Goal: Task Accomplishment & Management: Complete application form

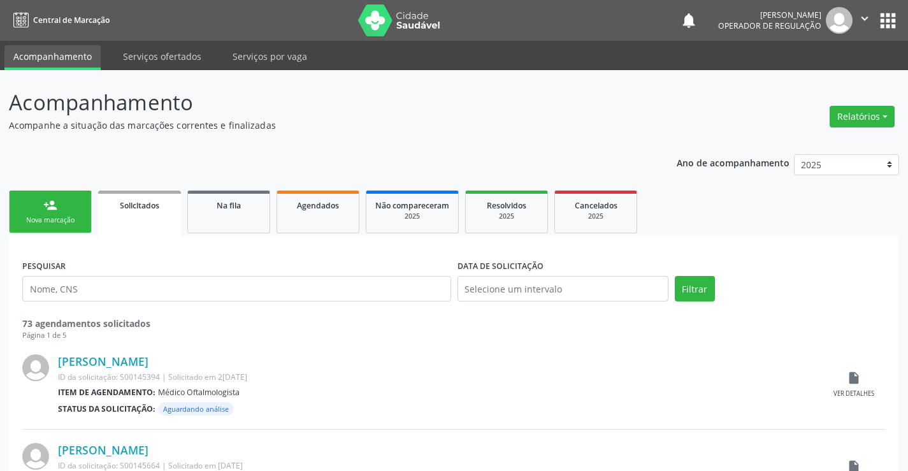
click at [81, 220] on div "Nova marcação" at bounding box center [50, 220] width 64 height 10
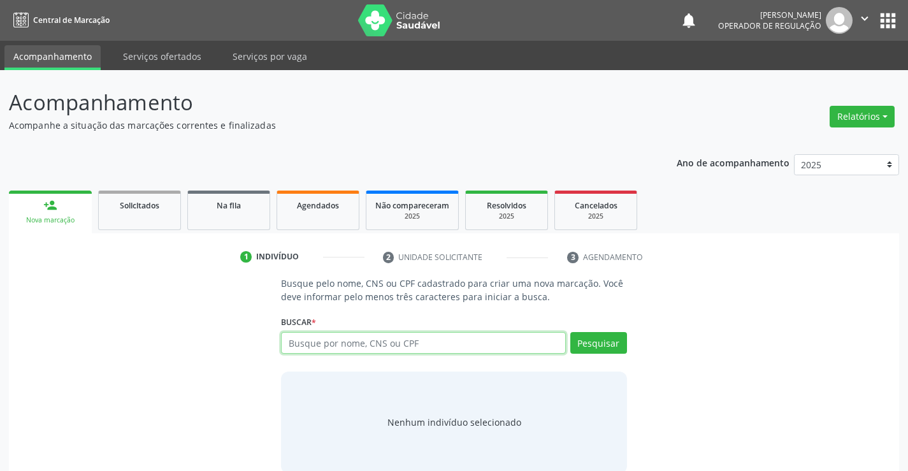
click at [360, 345] on input "text" at bounding box center [423, 343] width 284 height 22
type input "701407632378937"
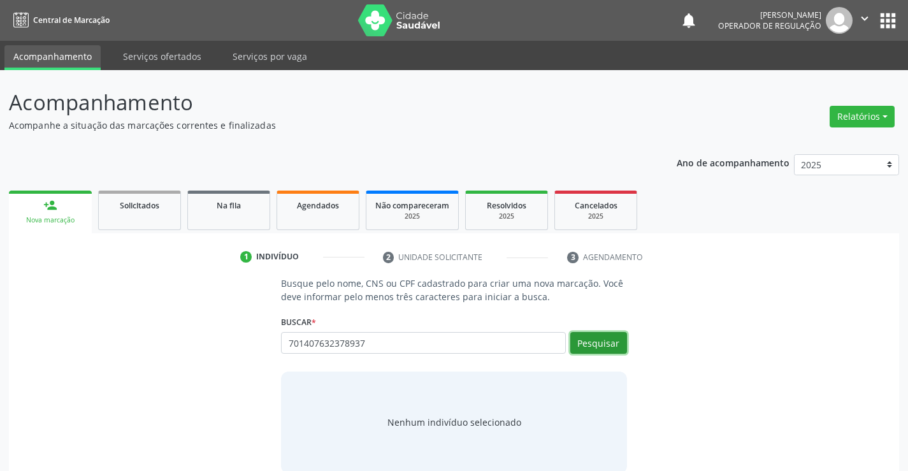
click at [604, 347] on button "Pesquisar" at bounding box center [598, 343] width 57 height 22
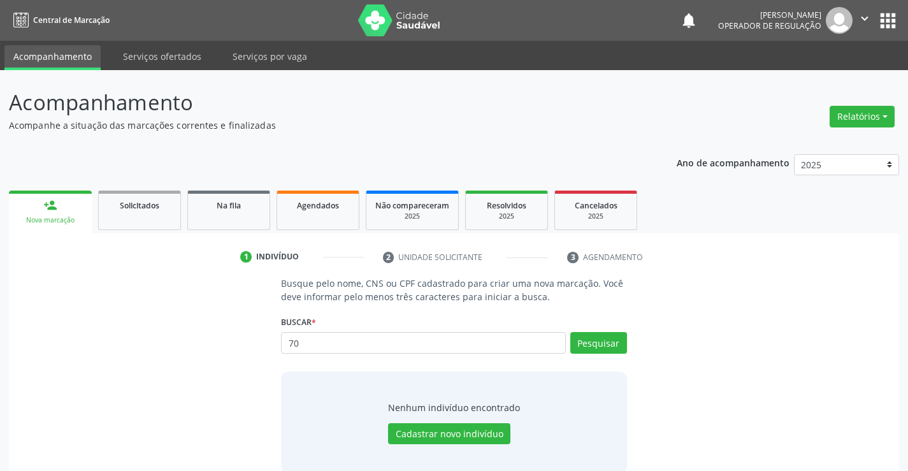
type input "7"
type input "7014076328937"
click at [612, 346] on button "Pesquisar" at bounding box center [598, 343] width 57 height 22
type input "7"
type input "02539873502"
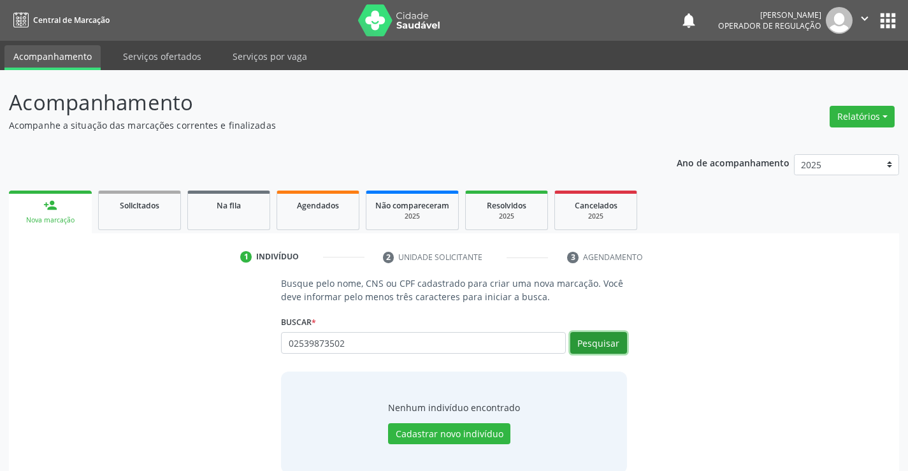
click at [601, 342] on button "Pesquisar" at bounding box center [598, 343] width 57 height 22
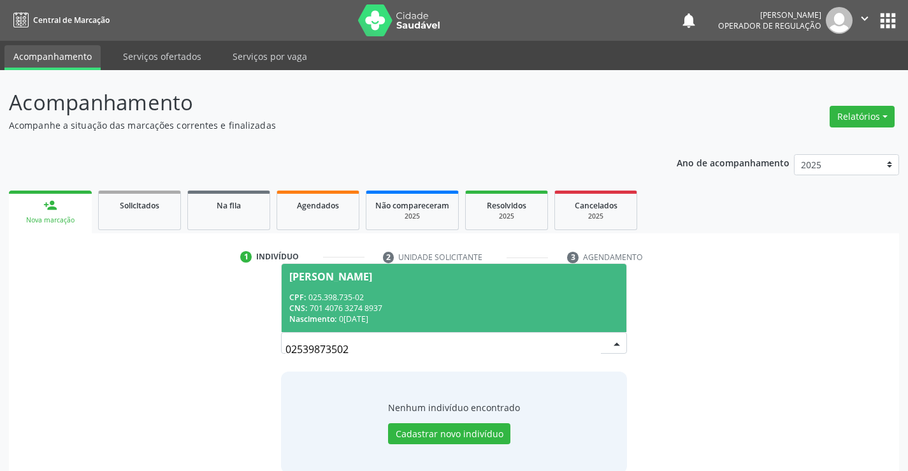
click at [542, 294] on div "CPF: 025.398.735-02" at bounding box center [453, 297] width 329 height 11
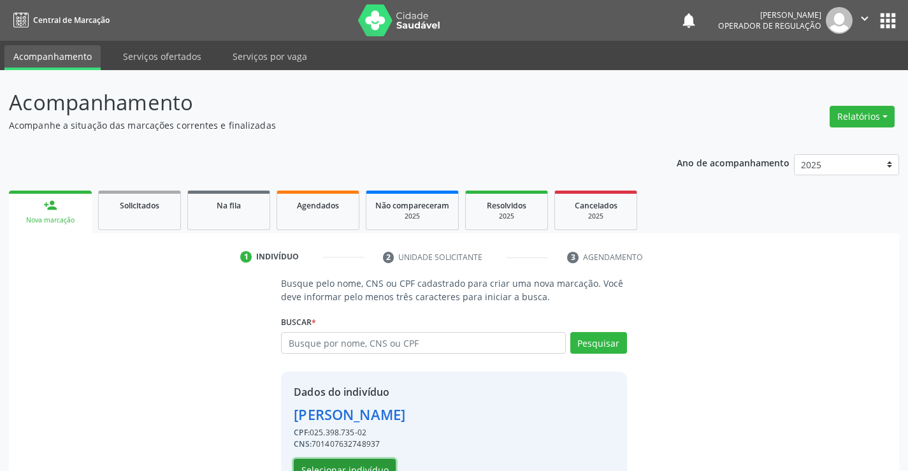
click at [382, 465] on button "Selecionar indivíduo" at bounding box center [345, 470] width 102 height 22
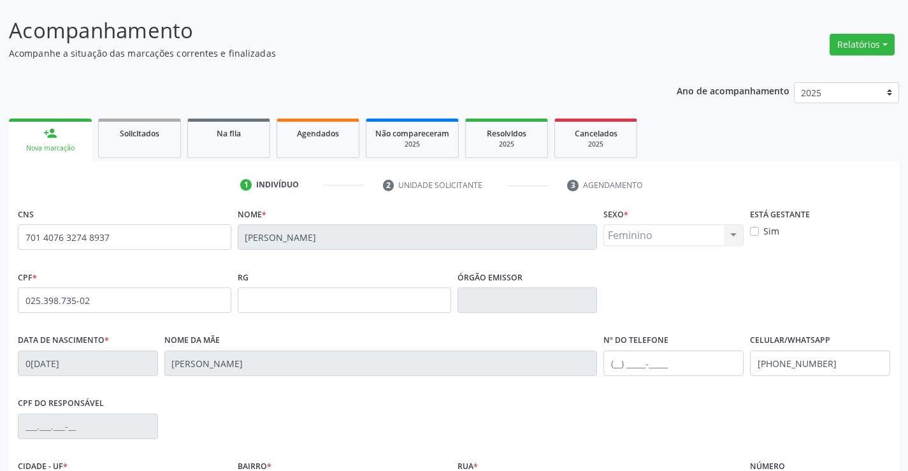
scroll to position [191, 0]
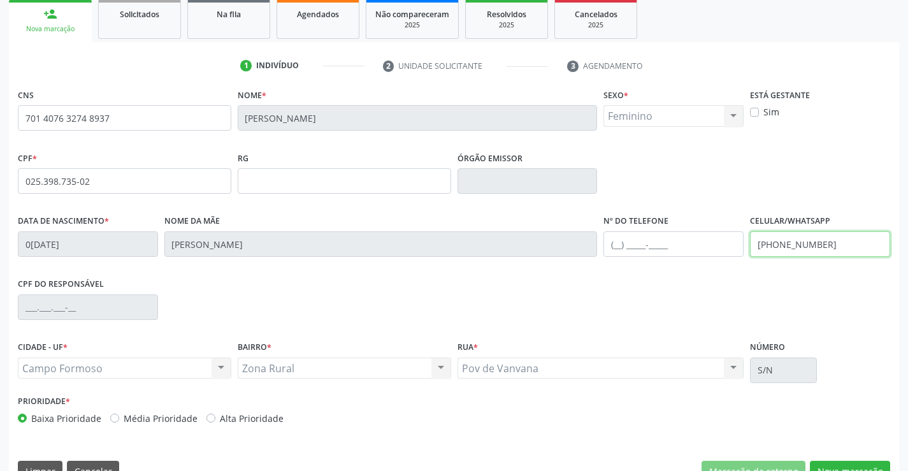
click at [831, 245] on input "[PHONE_NUMBER]" at bounding box center [820, 243] width 140 height 25
type input "[PHONE_NUMBER]"
click at [617, 243] on input "text" at bounding box center [673, 243] width 140 height 25
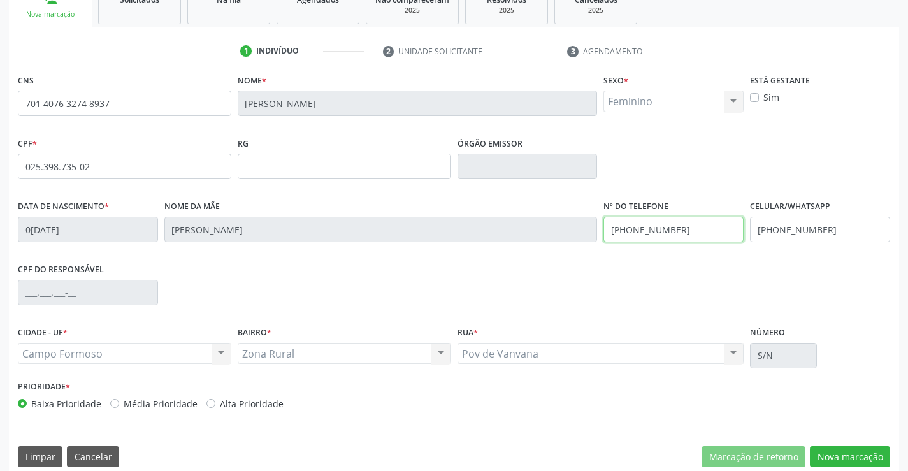
scroll to position [220, 0]
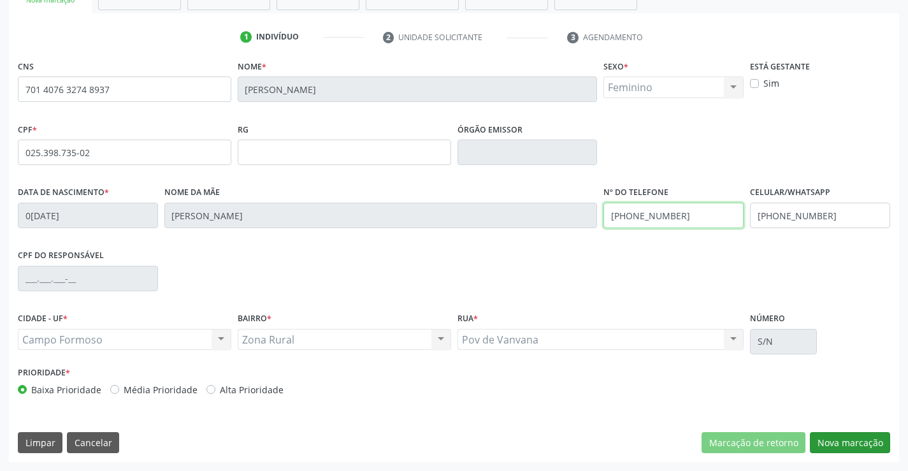
type input "[PHONE_NUMBER]"
click at [844, 440] on button "Nova marcação" at bounding box center [850, 443] width 80 height 22
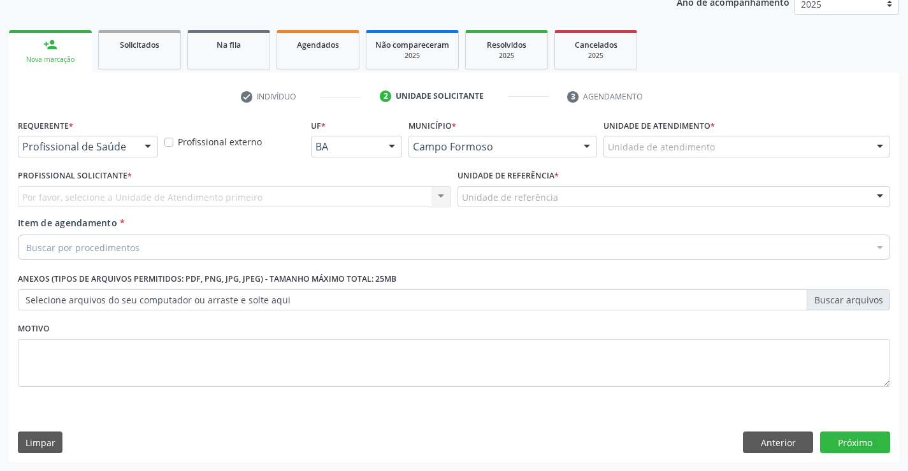
scroll to position [161, 0]
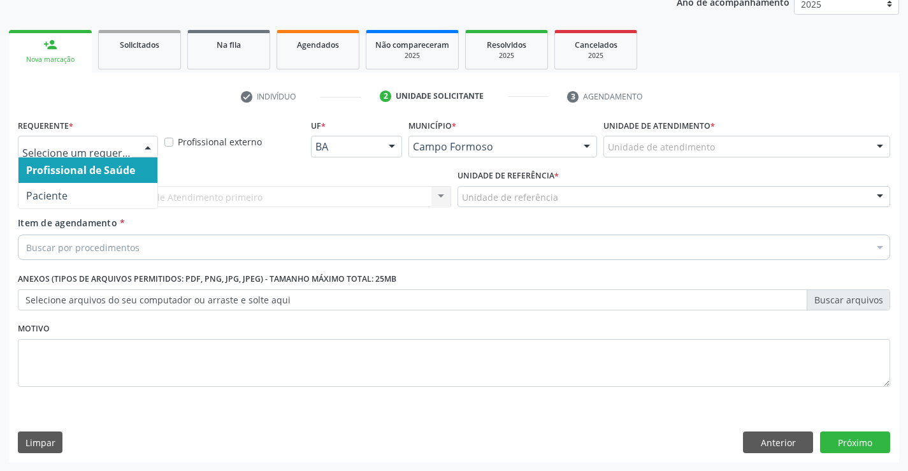
click at [145, 147] on div at bounding box center [147, 147] width 19 height 22
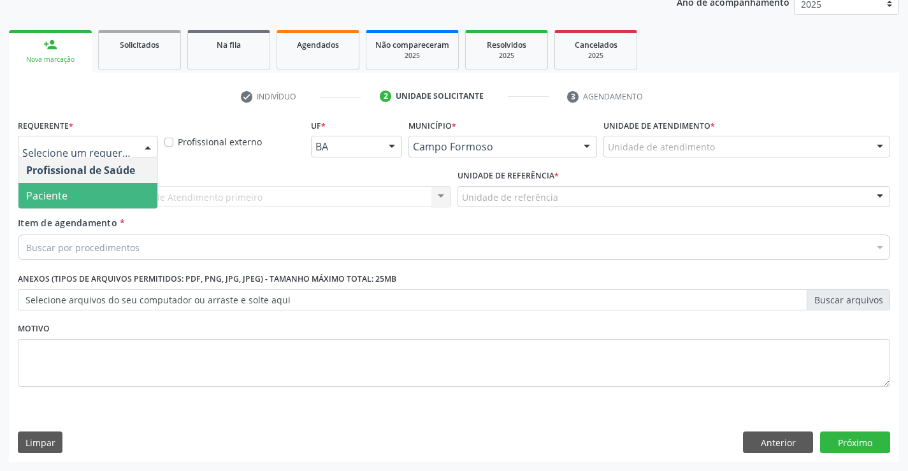
click at [101, 203] on span "Paciente" at bounding box center [87, 195] width 139 height 25
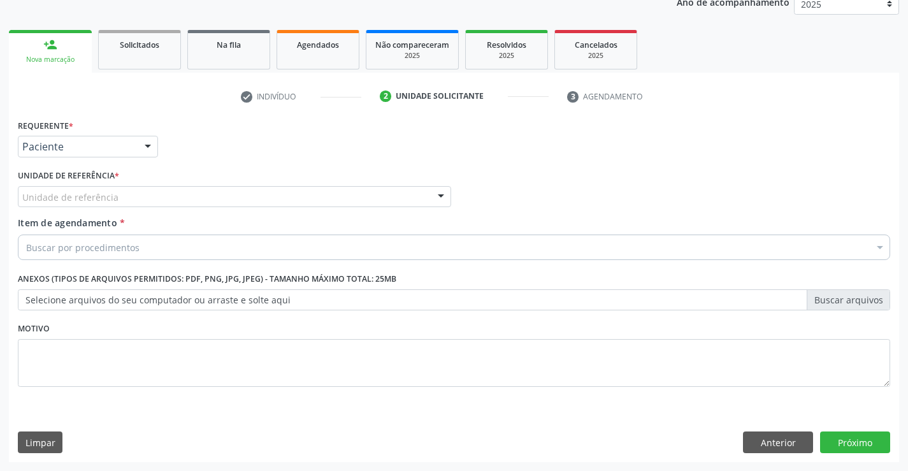
drag, startPoint x: 112, startPoint y: 197, endPoint x: 120, endPoint y: 203, distance: 10.5
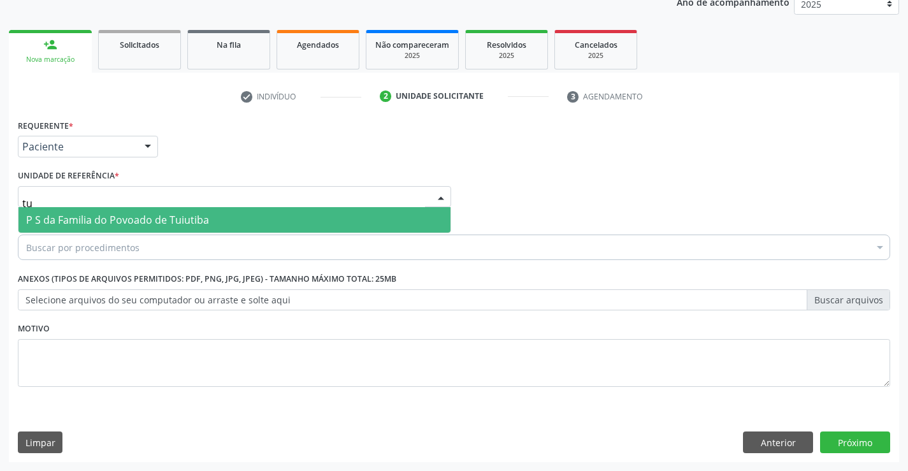
type input "tui"
click at [133, 215] on span "P S da Familia do Povoado de Tuiutiba" at bounding box center [117, 220] width 183 height 14
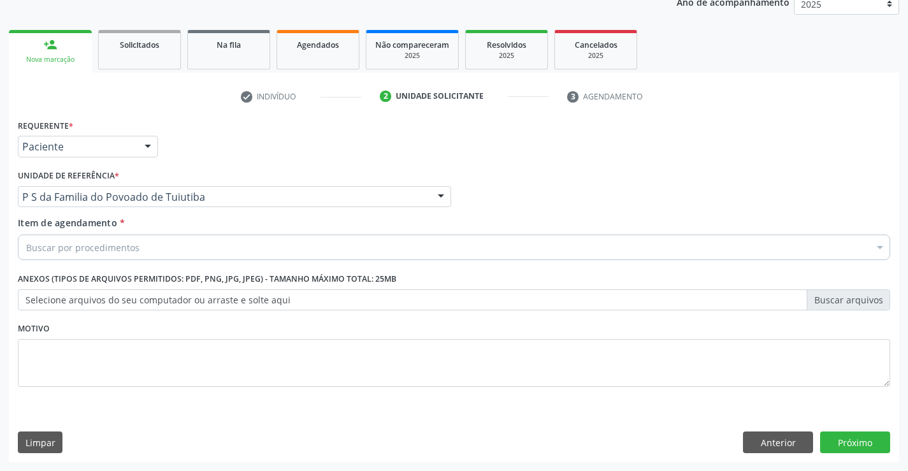
click at [156, 243] on div "Buscar por procedimentos" at bounding box center [454, 246] width 872 height 25
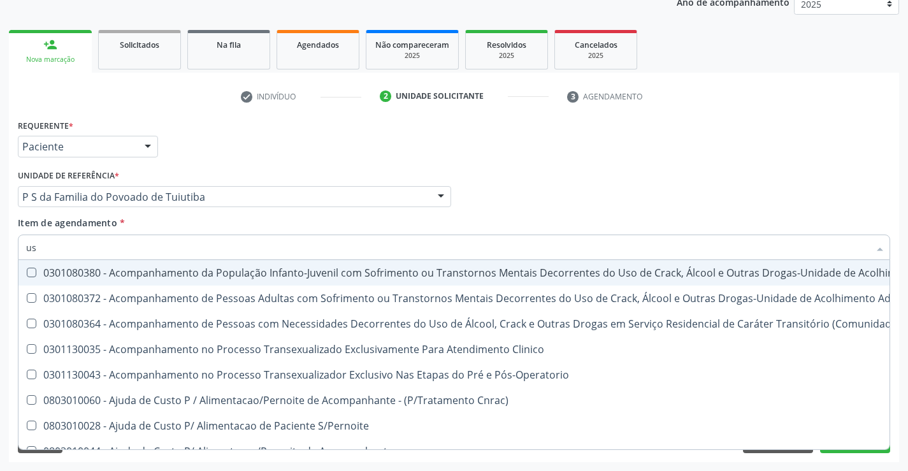
type input "usg"
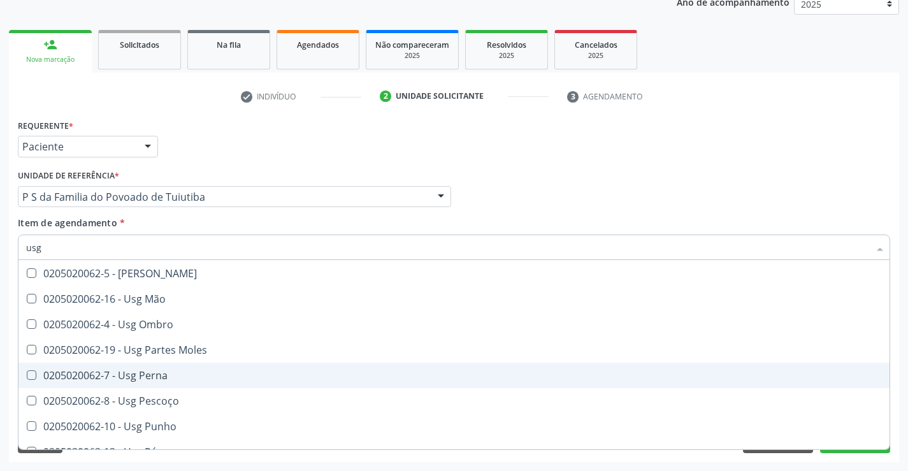
scroll to position [191, 0]
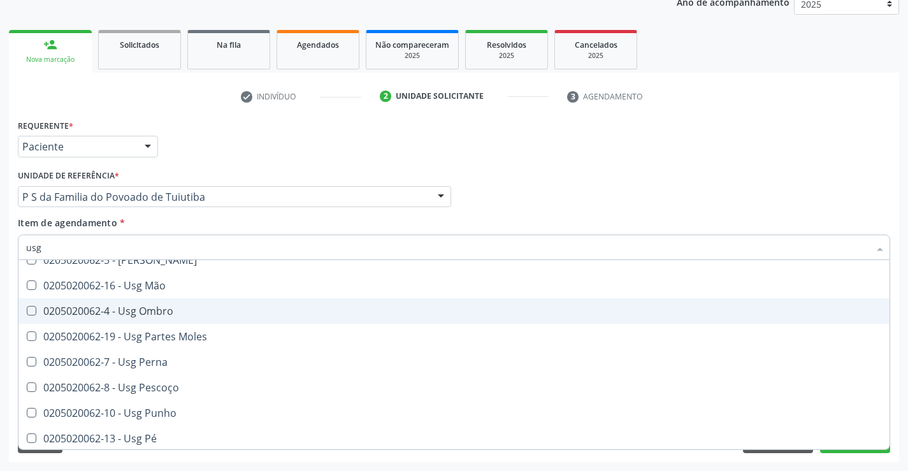
click at [164, 312] on div "0205020062-4 - Usg Ombro" at bounding box center [454, 311] width 856 height 10
checkbox Ombro "true"
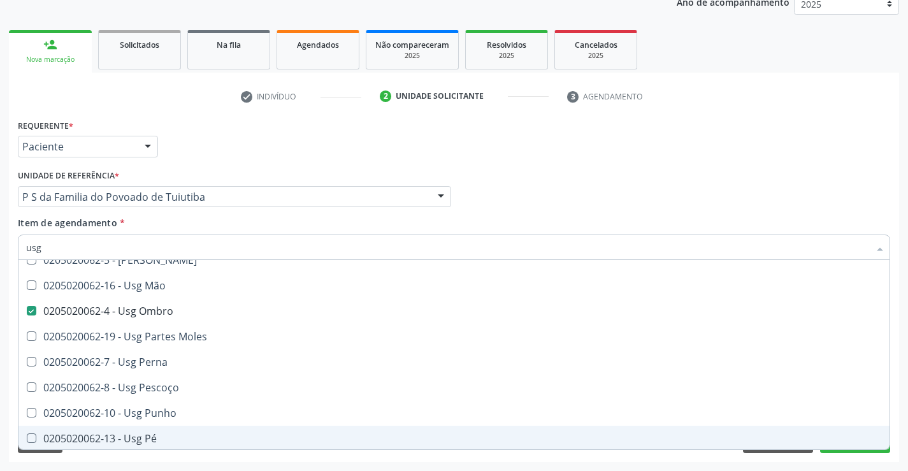
type input "usg"
click at [205, 466] on div "Acompanhamento Acompanhe a situação das marcações correntes e finalizadas Relat…" at bounding box center [454, 190] width 908 height 561
checkbox Braço "true"
checkbox Ombro "false"
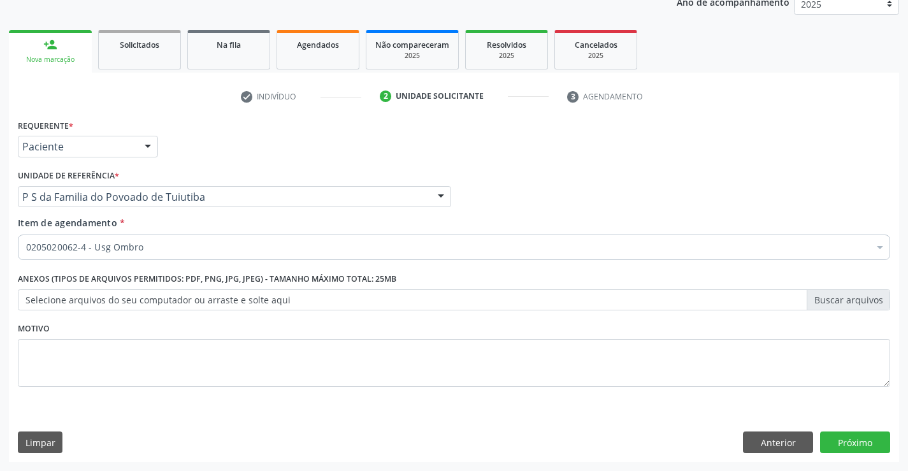
scroll to position [0, 0]
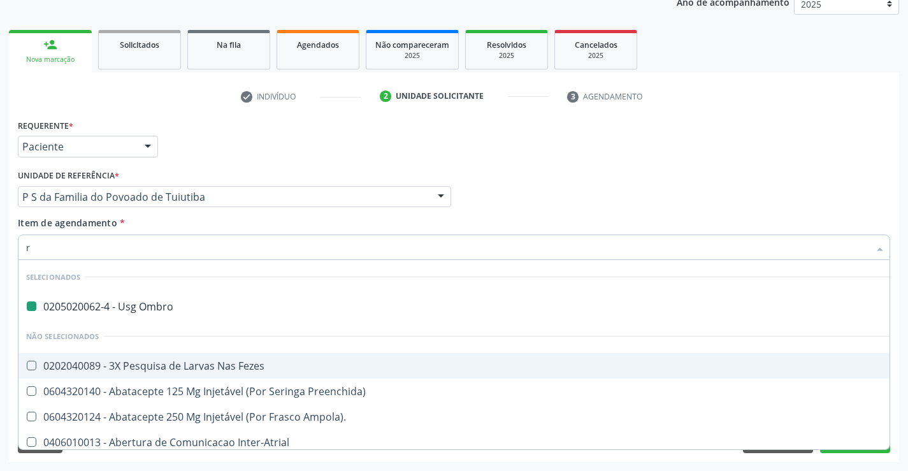
type input "ra"
checkbox Ombro "false"
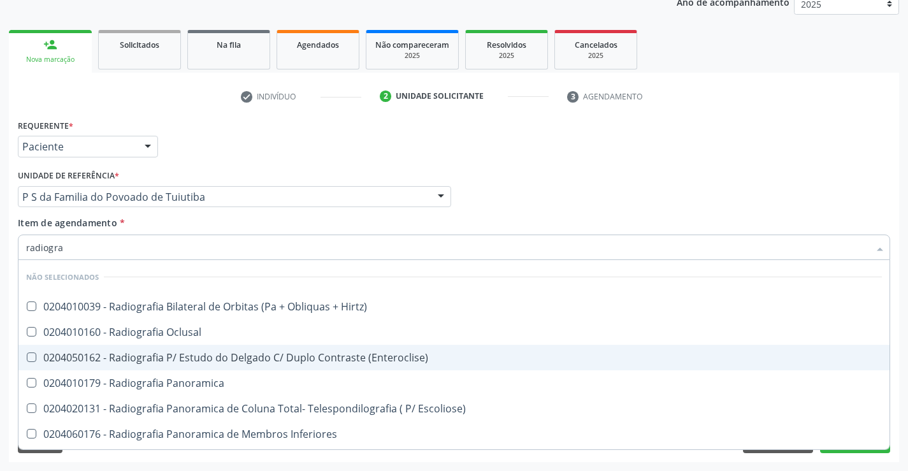
type input "radiograf"
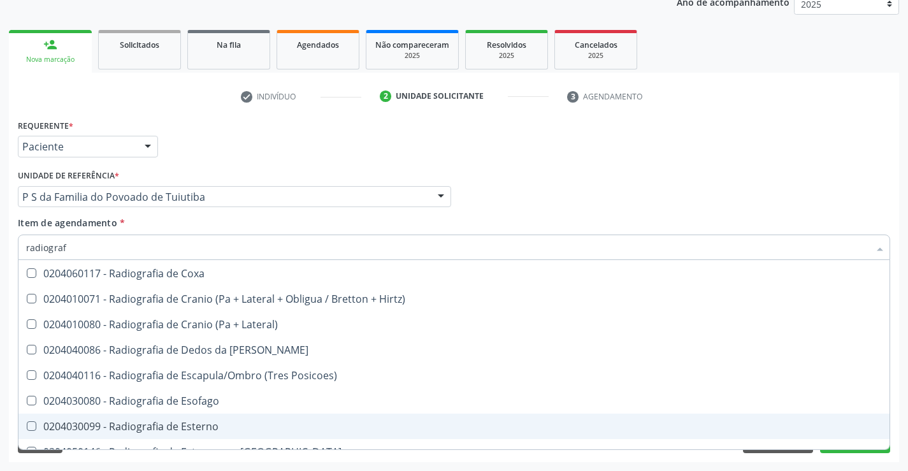
scroll to position [956, 0]
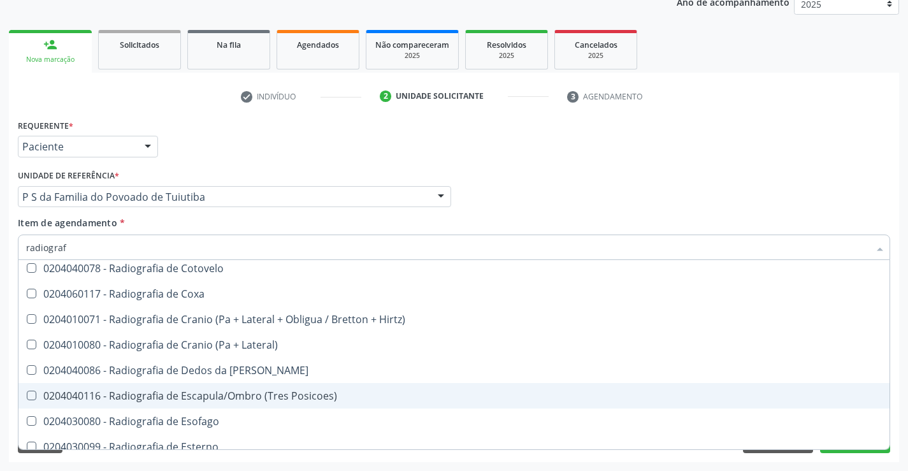
click at [209, 398] on div "0204040116 - Radiografia de Escapula/Ombro (Tres Posicoes)" at bounding box center [454, 396] width 856 height 10
checkbox Posicoes\) "true"
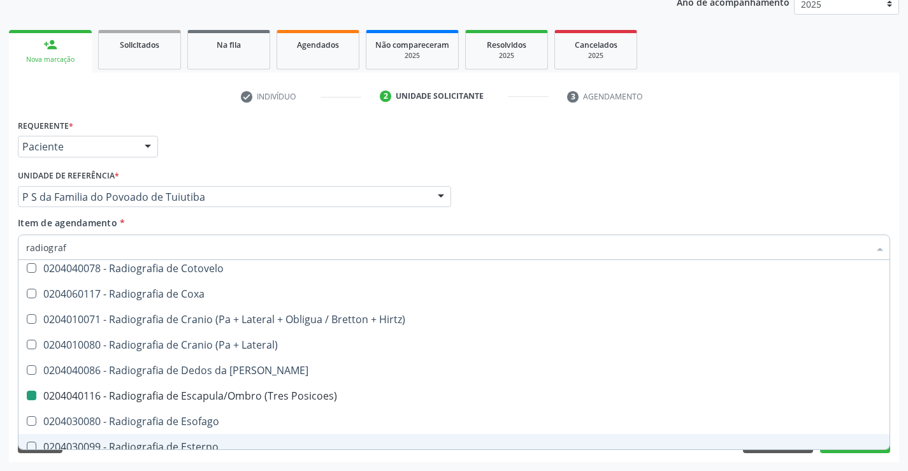
click at [245, 460] on div "Requerente * Paciente Profissional de Saúde Paciente Nenhum resultado encontrad…" at bounding box center [454, 289] width 890 height 346
checkbox Hirtz\) "true"
checkbox Posicoes\) "false"
checkbox Oclusal "true"
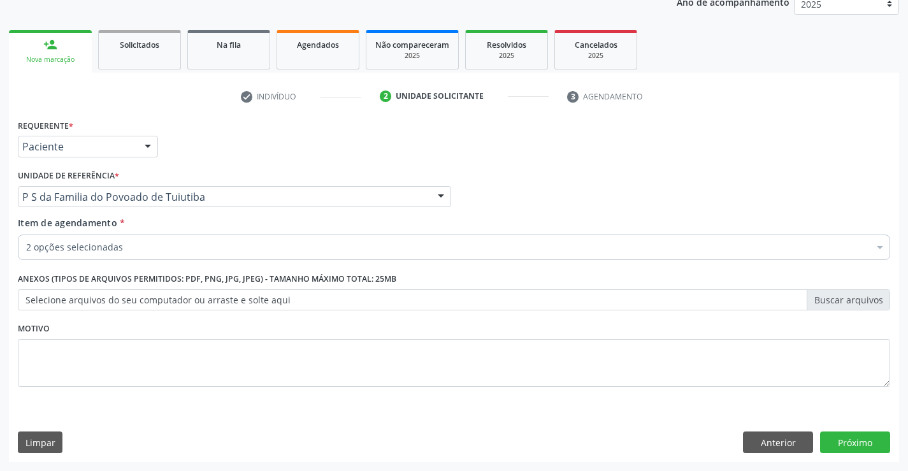
scroll to position [0, 0]
click at [844, 439] on button "Próximo" at bounding box center [855, 442] width 70 height 22
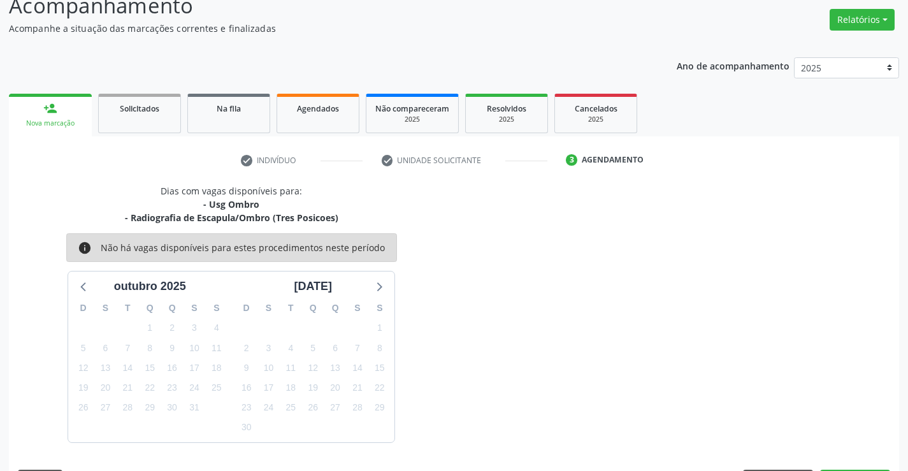
scroll to position [134, 0]
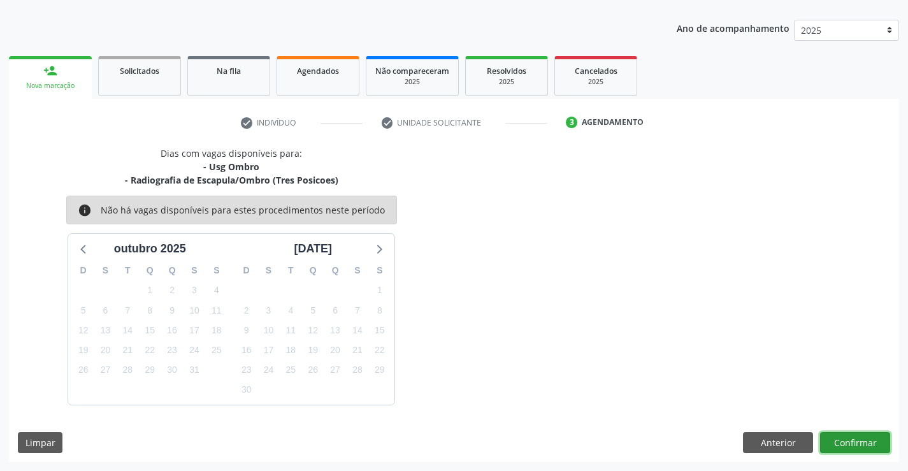
click at [844, 439] on button "Confirmar" at bounding box center [855, 443] width 70 height 22
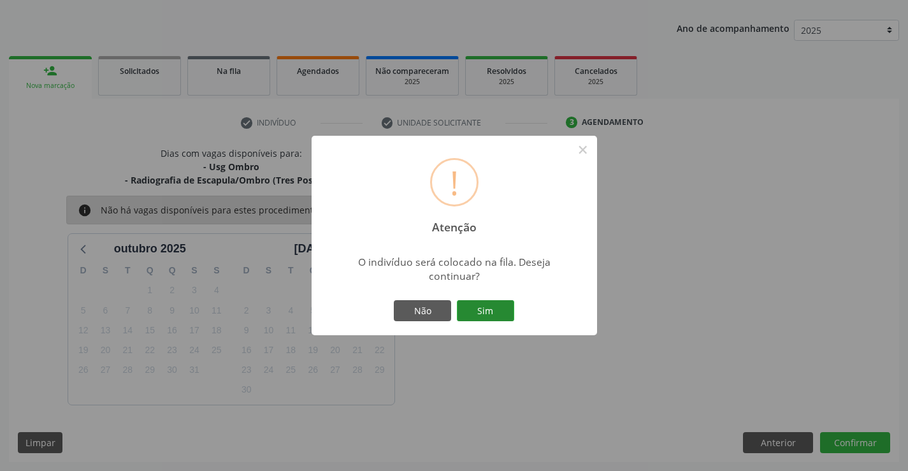
click at [497, 305] on button "Sim" at bounding box center [485, 311] width 57 height 22
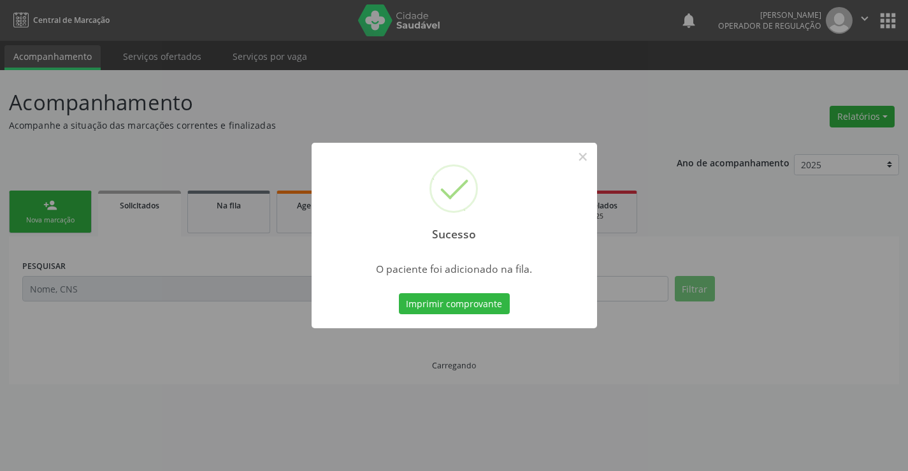
scroll to position [0, 0]
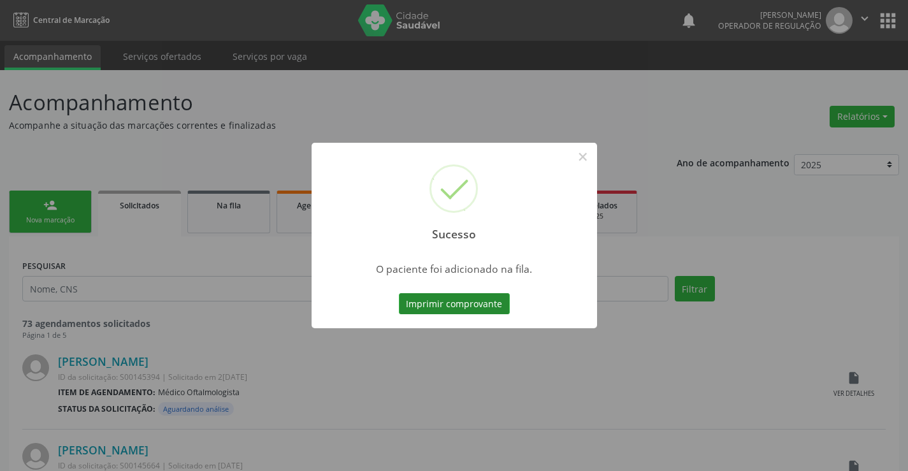
click at [458, 302] on button "Imprimir comprovante" at bounding box center [454, 304] width 111 height 22
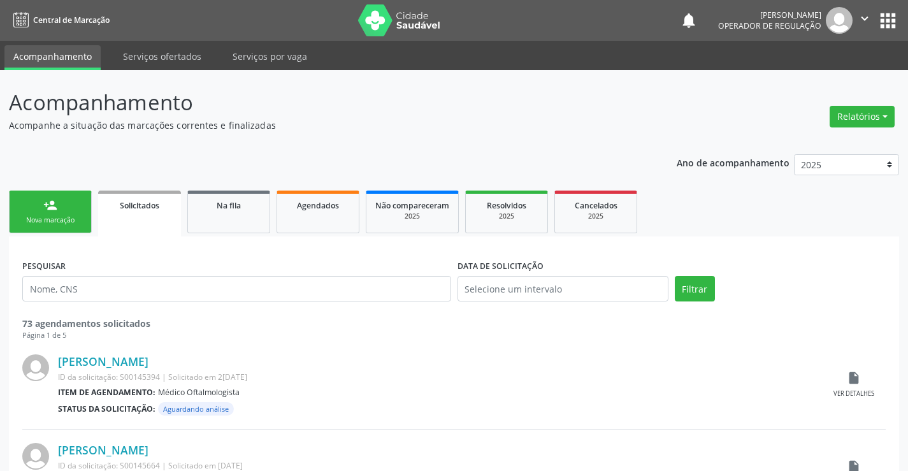
click at [70, 212] on link "person_add Nova marcação" at bounding box center [50, 212] width 83 height 43
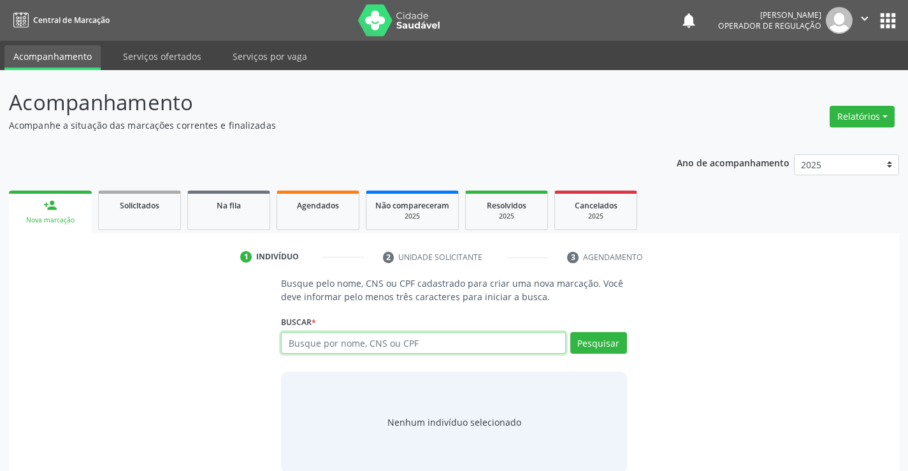
click at [397, 346] on input "text" at bounding box center [423, 343] width 284 height 22
type input "705208439465177"
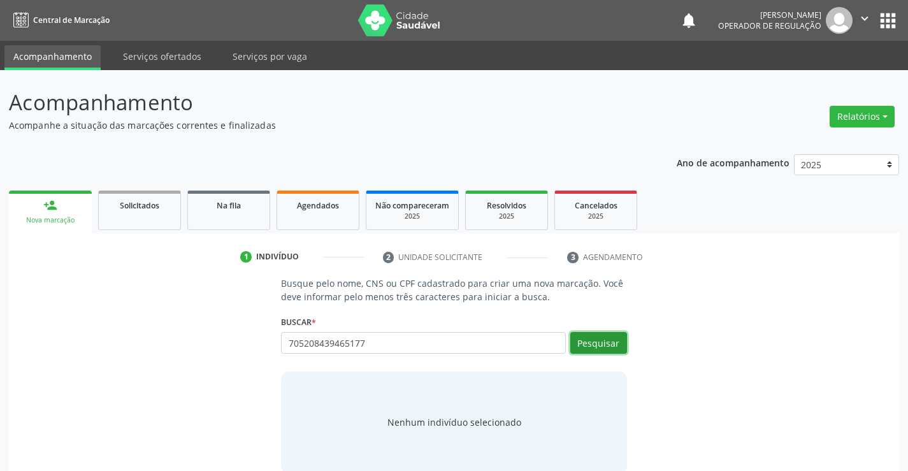
click at [580, 340] on button "Pesquisar" at bounding box center [598, 343] width 57 height 22
type input "705208439465177"
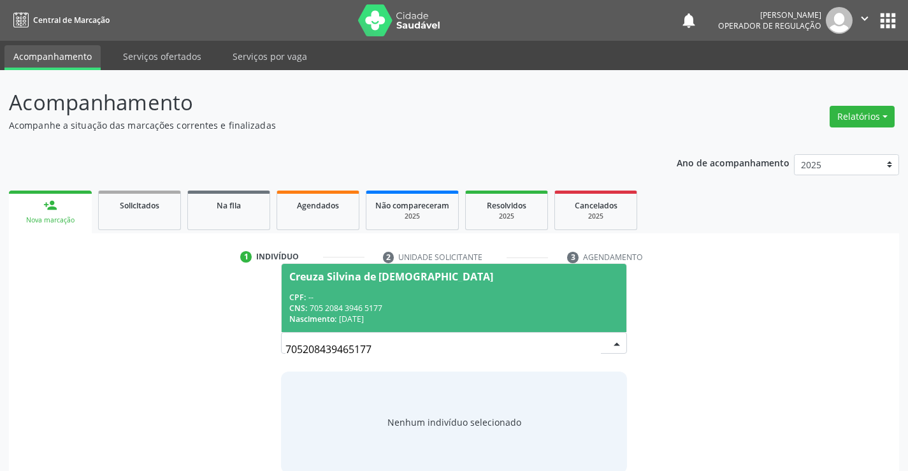
click at [549, 312] on div "CNS: 705 2084 3946 5177" at bounding box center [453, 308] width 329 height 11
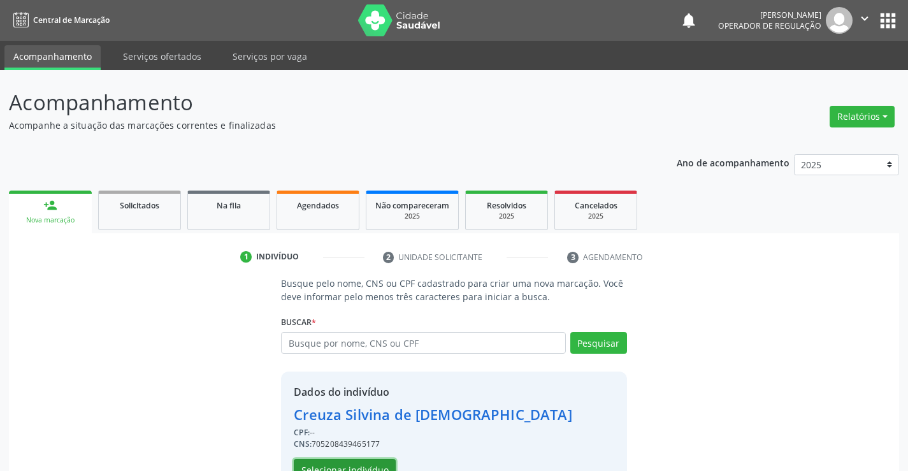
click at [376, 460] on button "Selecionar indivíduo" at bounding box center [345, 470] width 102 height 22
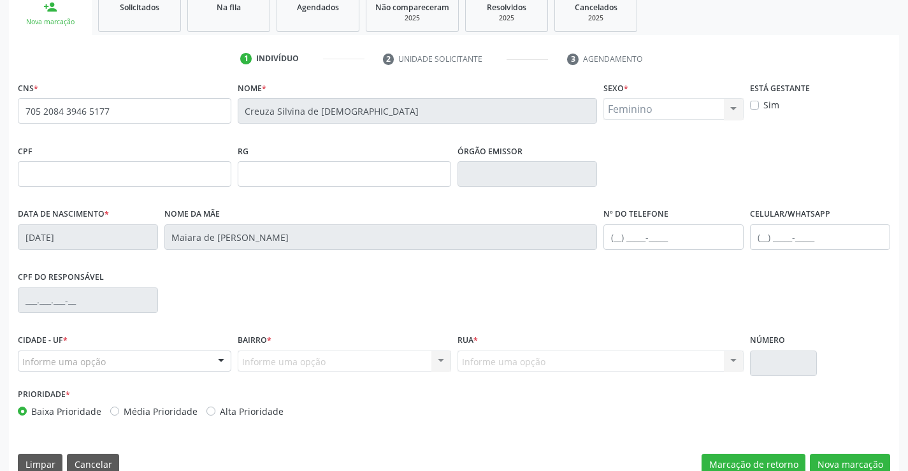
scroll to position [220, 0]
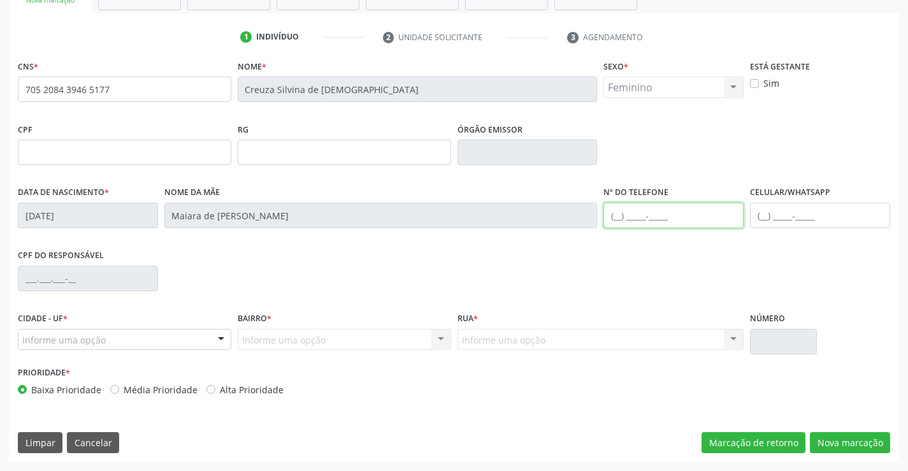
click at [618, 216] on input "text" at bounding box center [673, 215] width 140 height 25
type input "[PHONE_NUMBER]"
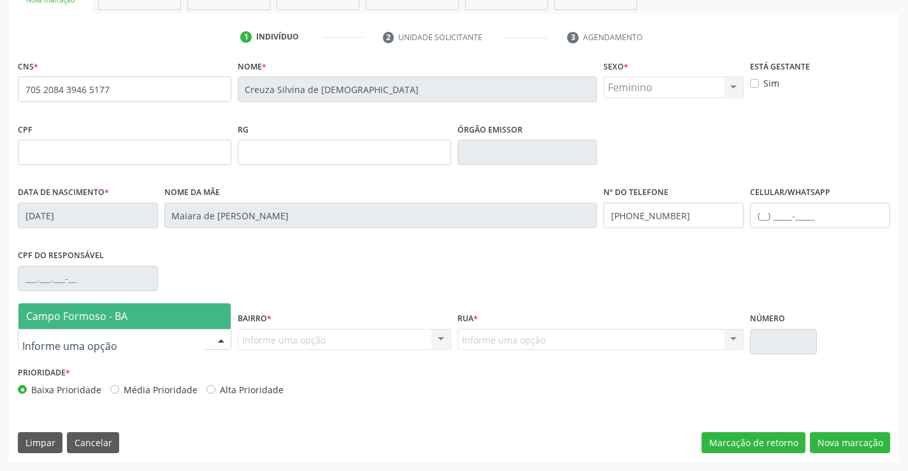
click at [221, 336] on div at bounding box center [221, 340] width 19 height 22
click at [217, 312] on span "Campo Formoso - BA" at bounding box center [124, 315] width 212 height 25
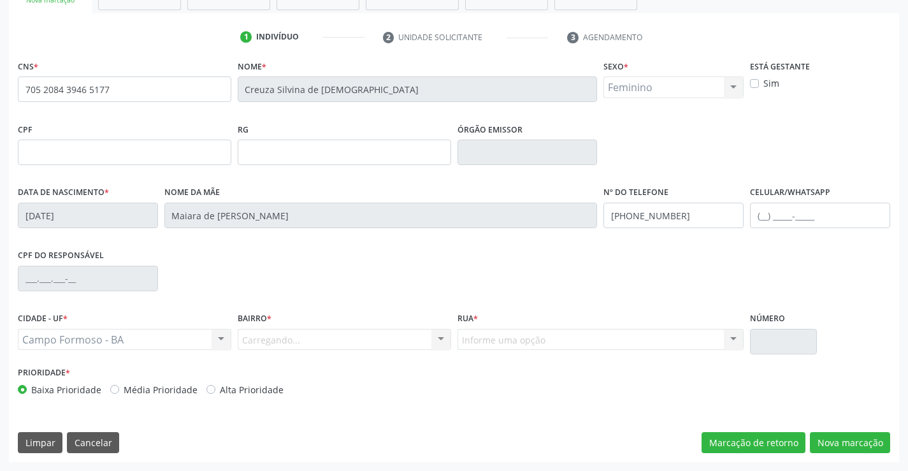
click at [306, 340] on div "Carregando... Nenhum resultado encontrado para: " " Nenhuma opção encontrada. D…" at bounding box center [344, 340] width 213 height 22
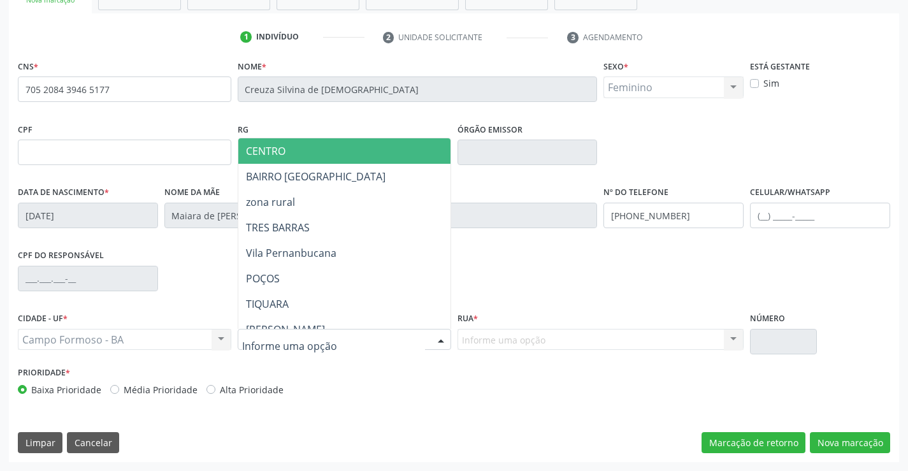
click at [439, 338] on div at bounding box center [440, 340] width 19 height 22
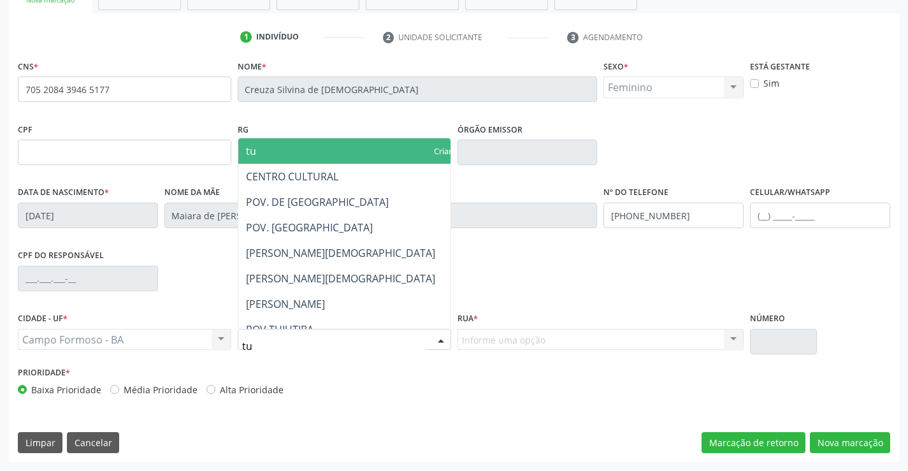
type input "tui"
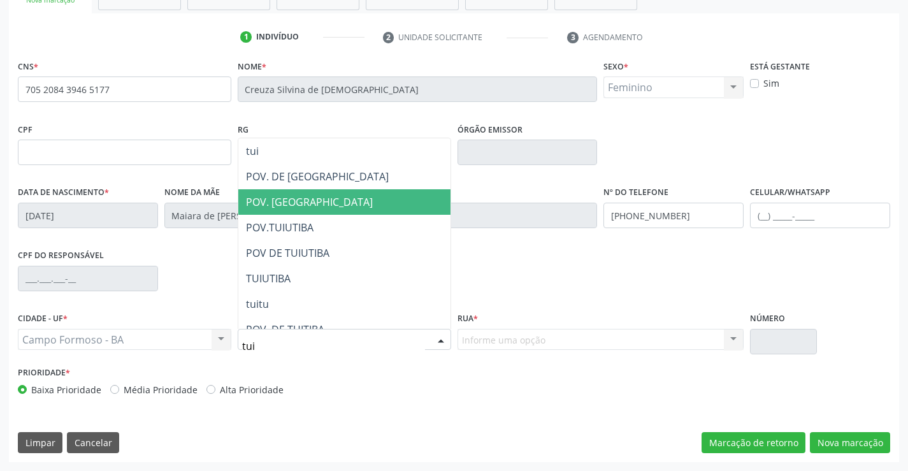
click at [350, 199] on span "POV. [GEOGRAPHIC_DATA]" at bounding box center [344, 201] width 212 height 25
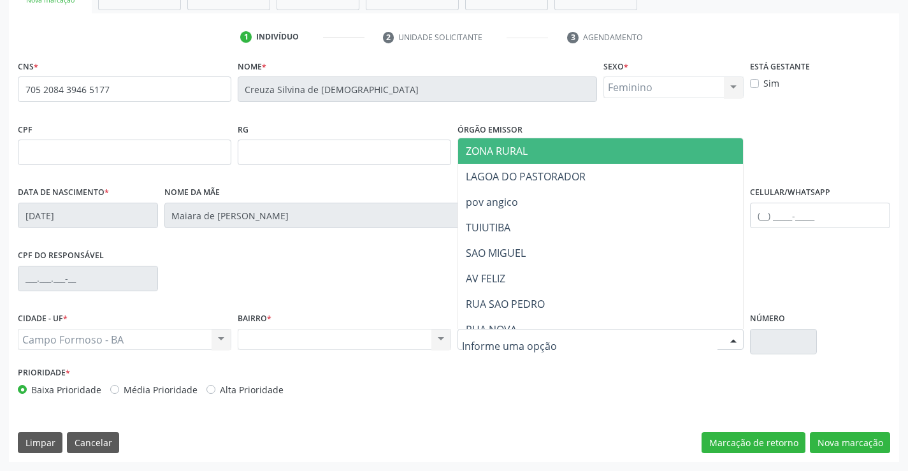
click at [579, 349] on div at bounding box center [601, 340] width 287 height 22
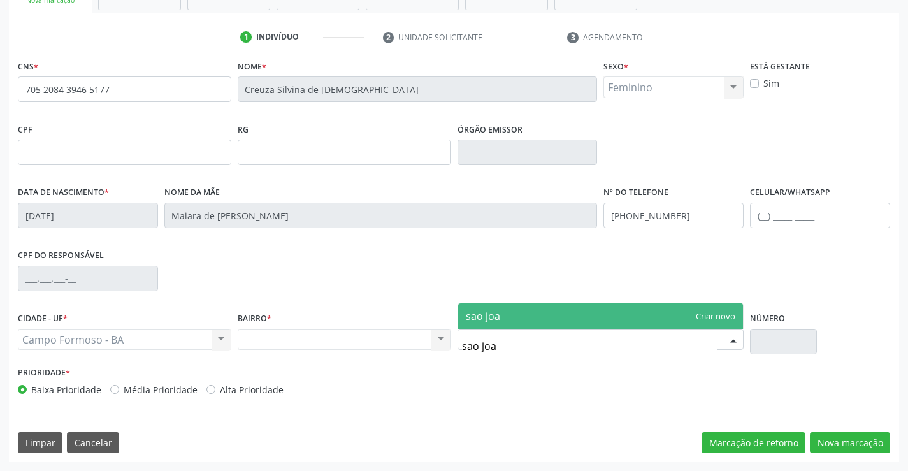
type input "sao joao"
click at [559, 315] on span "sao joao" at bounding box center [600, 315] width 285 height 25
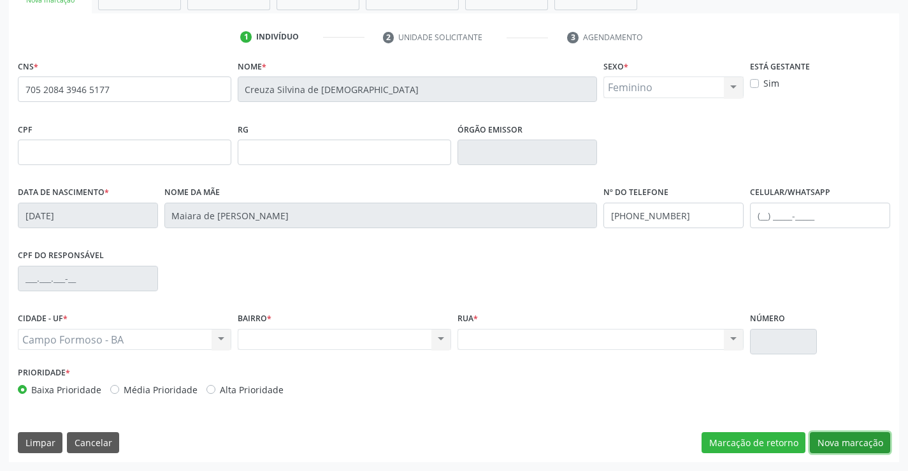
click at [836, 436] on button "Nova marcação" at bounding box center [850, 443] width 80 height 22
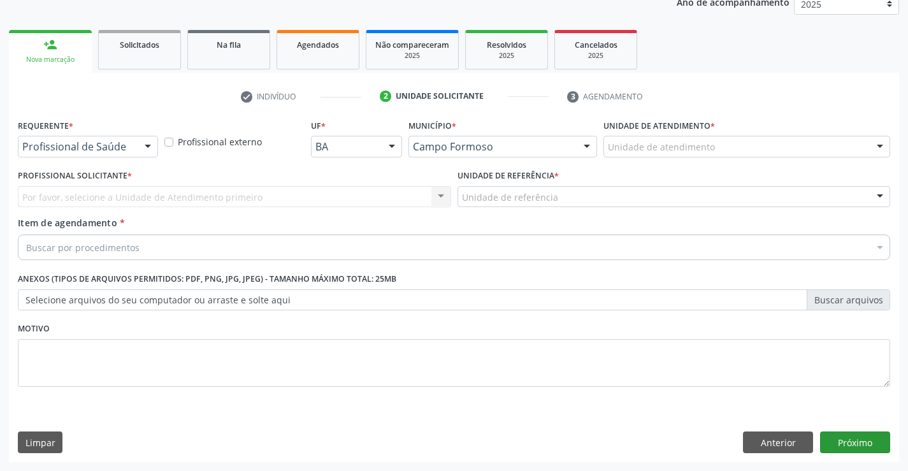
scroll to position [161, 0]
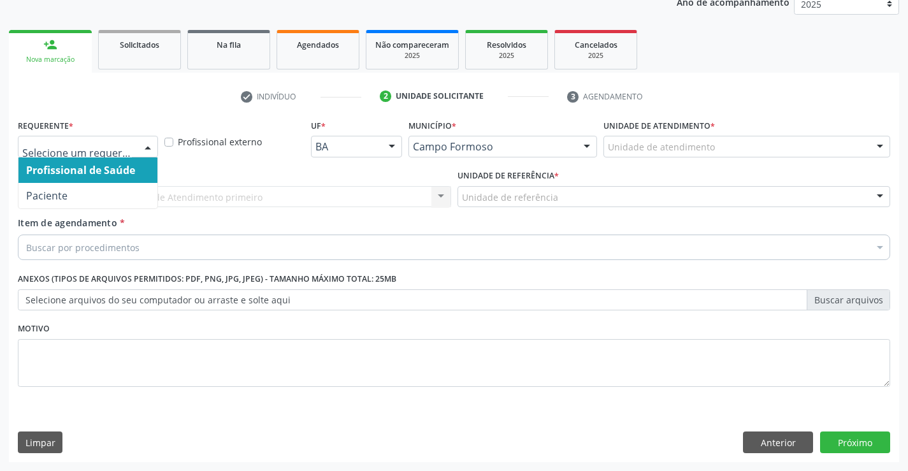
click at [145, 148] on div at bounding box center [147, 147] width 19 height 22
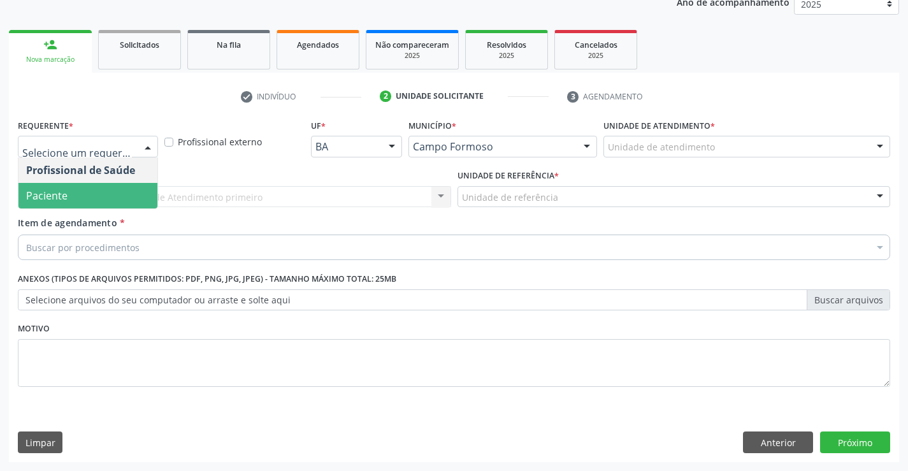
click at [127, 197] on span "Paciente" at bounding box center [87, 195] width 139 height 25
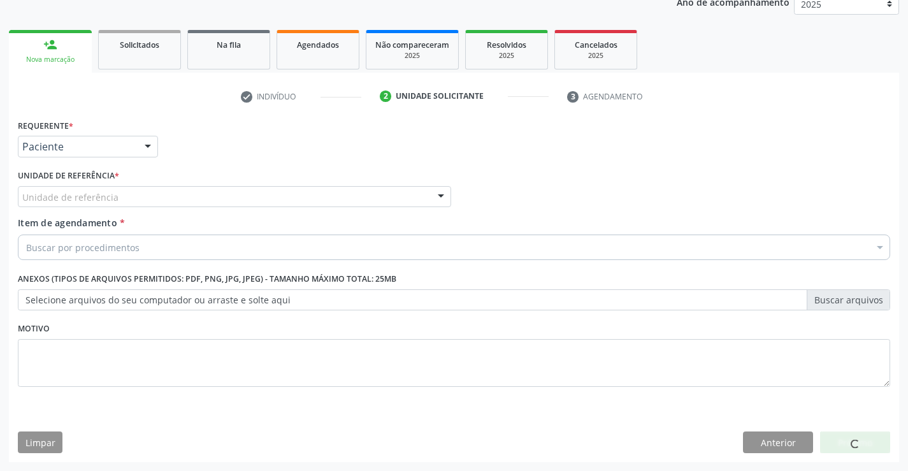
click at [151, 194] on div "Unidade de referência" at bounding box center [234, 197] width 433 height 22
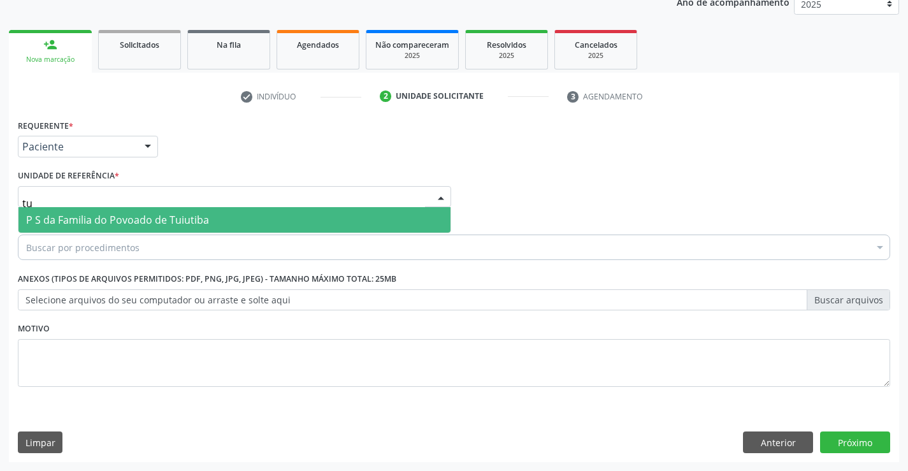
type input "tui"
click at [180, 223] on span "P S da Familia do Povoado de Tuiutiba" at bounding box center [117, 220] width 183 height 14
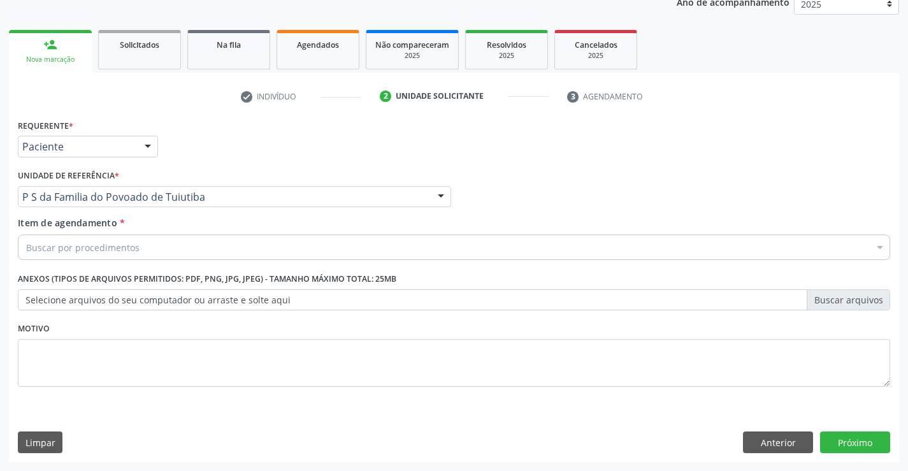
click at [159, 253] on div "Buscar por procedimentos" at bounding box center [454, 246] width 872 height 25
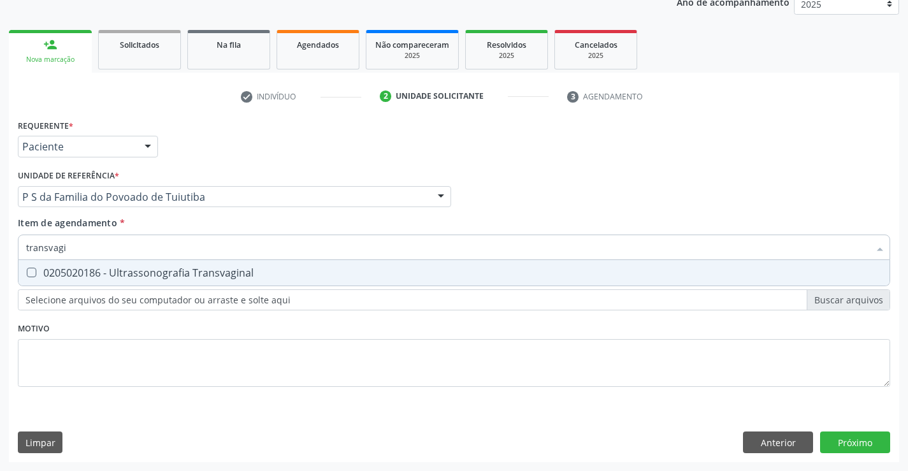
type input "transvagin"
click at [224, 271] on div "0205020186 - Ultrassonografia Transvaginal" at bounding box center [454, 273] width 856 height 10
checkbox Transvaginal "true"
click at [238, 322] on div "Requerente * Paciente Profissional de Saúde Paciente Nenhum resultado encontrad…" at bounding box center [454, 260] width 872 height 289
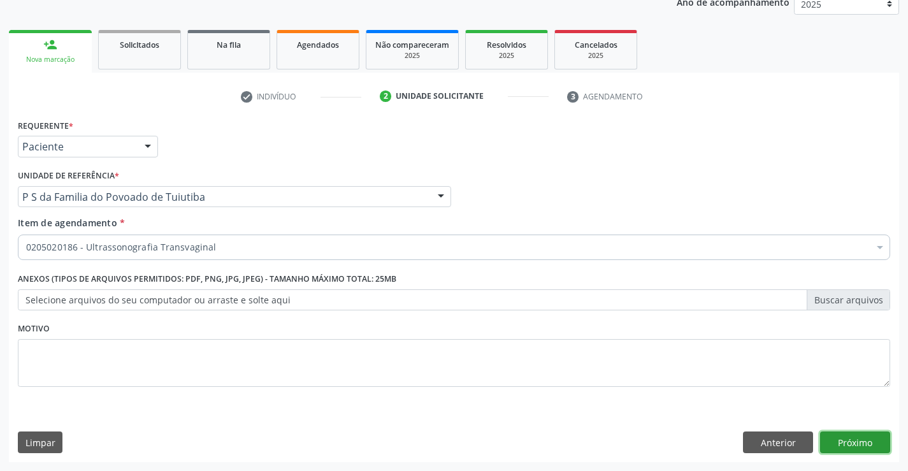
click at [860, 448] on button "Próximo" at bounding box center [855, 442] width 70 height 22
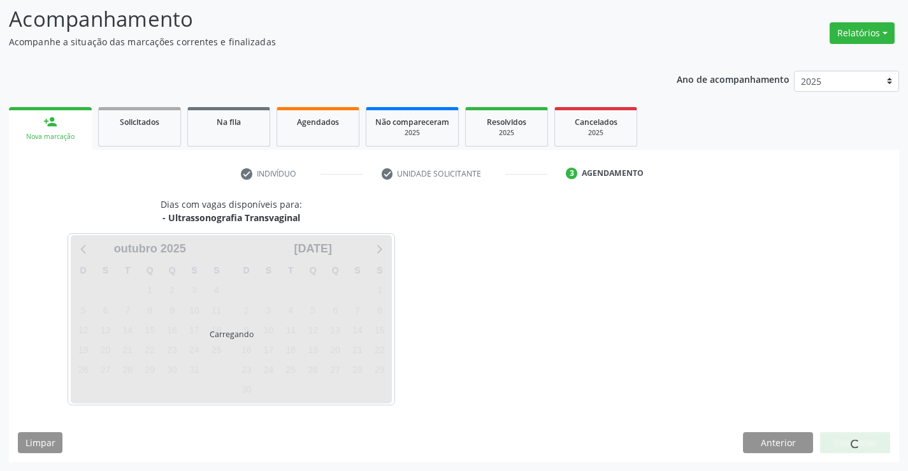
scroll to position [83, 0]
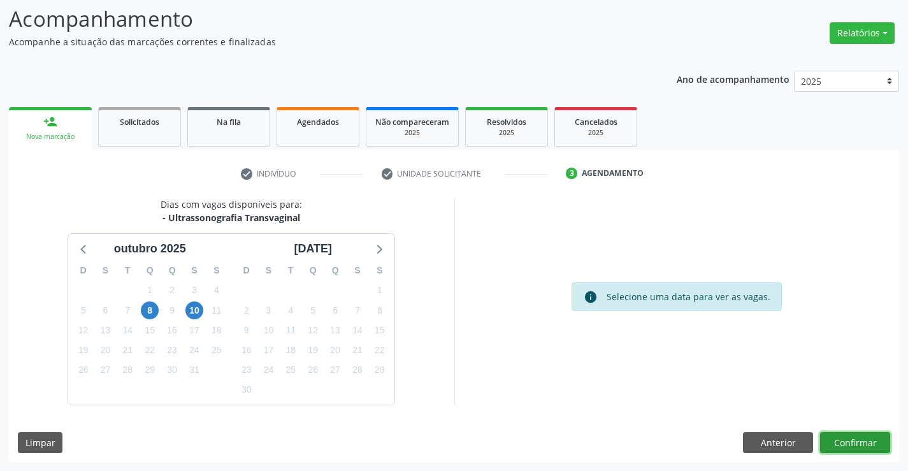
click at [859, 443] on button "Confirmar" at bounding box center [855, 443] width 70 height 22
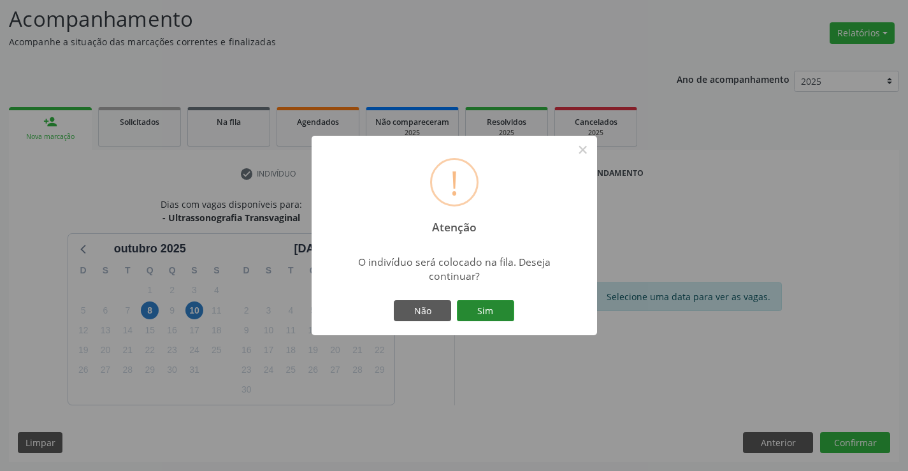
click at [500, 311] on button "Sim" at bounding box center [485, 311] width 57 height 22
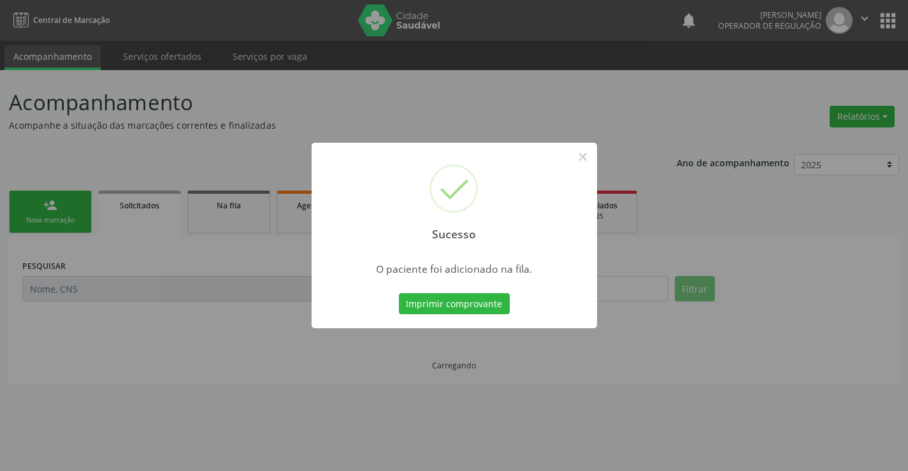
scroll to position [0, 0]
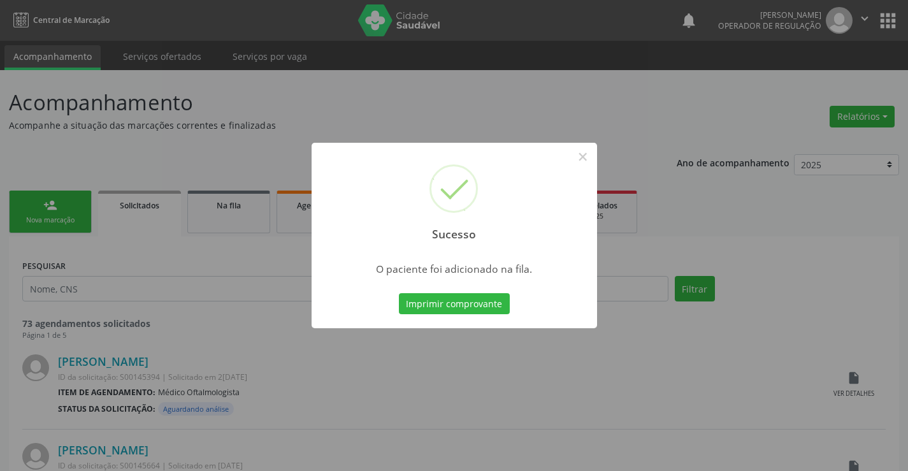
click at [399, 293] on button "Imprimir comprovante" at bounding box center [454, 304] width 111 height 22
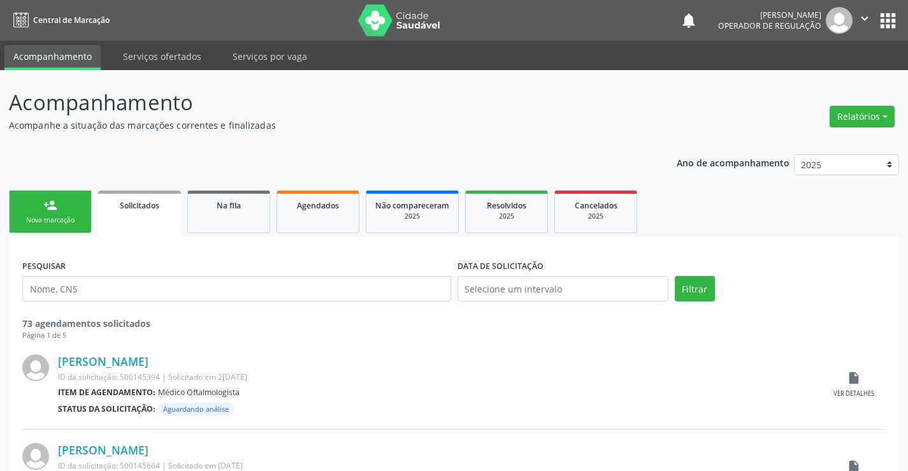
click at [863, 15] on icon "" at bounding box center [865, 18] width 14 height 14
click at [807, 79] on link "Sair" at bounding box center [832, 78] width 88 height 18
